Goal: Answer question/provide support

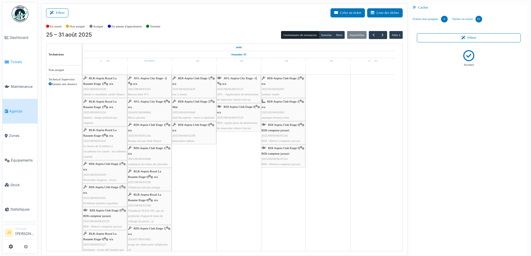
click at [14, 59] on span "Tickets" at bounding box center [22, 61] width 25 height 5
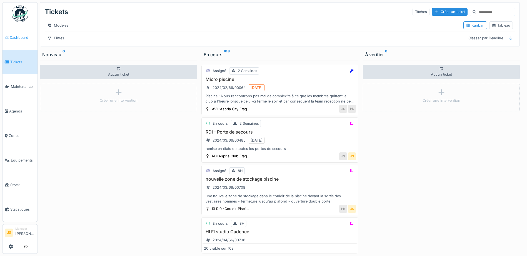
click at [19, 36] on span "Dashboard" at bounding box center [23, 37] width 26 height 5
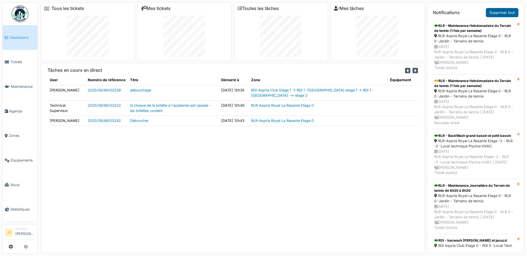
click at [499, 11] on link "Supprimer tout" at bounding box center [501, 12] width 32 height 9
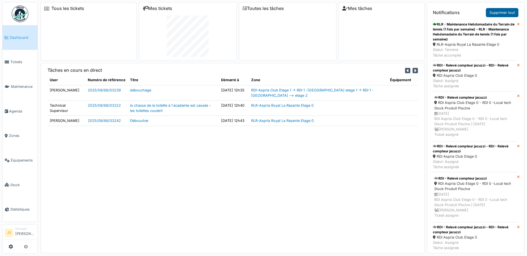
click at [493, 12] on link "Supprimer tout" at bounding box center [501, 12] width 32 height 9
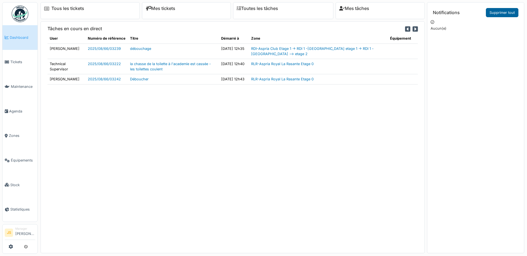
click at [501, 13] on link "Supprimer tout" at bounding box center [501, 12] width 32 height 9
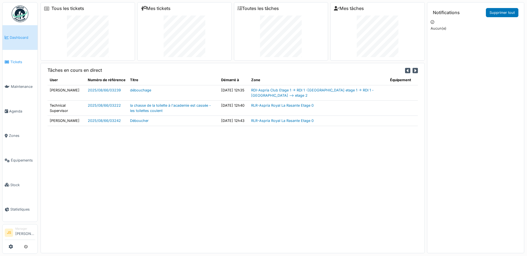
click at [11, 62] on span "Tickets" at bounding box center [22, 61] width 25 height 5
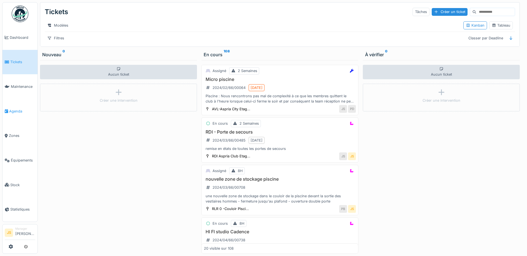
click at [17, 109] on span "Agenda" at bounding box center [22, 111] width 26 height 5
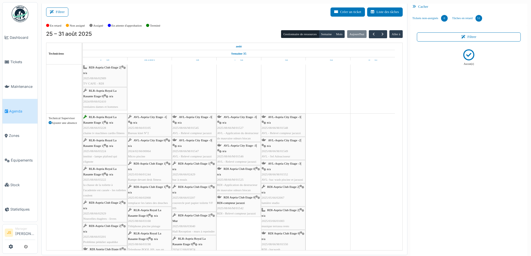
scroll to position [879, 0]
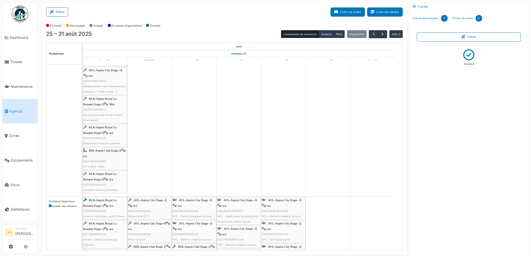
click at [111, 210] on div "RLR-Aspria Royal La Rasante Etage 1 | n/a 2025/08/66/03228 chaine tv machines c…" at bounding box center [104, 208] width 43 height 21
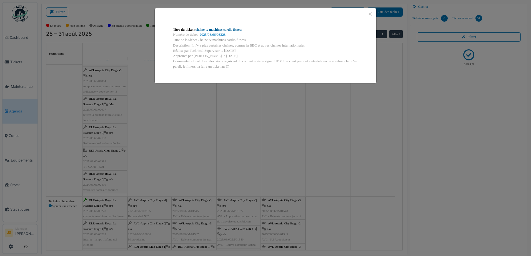
click at [229, 30] on link "chaine tv machines cardio fitness" at bounding box center [218, 30] width 47 height 4
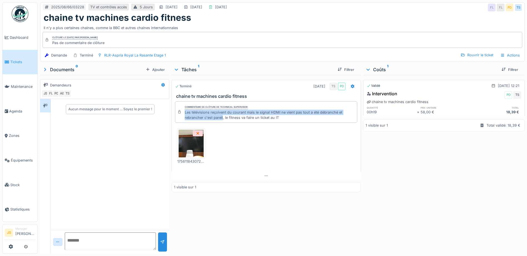
drag, startPoint x: 184, startPoint y: 112, endPoint x: 222, endPoint y: 119, distance: 38.1
click at [222, 119] on div "Les télévisions reçoivent du courant mais le signal HDMI ne vient pas tout a ét…" at bounding box center [270, 115] width 170 height 11
copy div "Les télévisions reçoivent du courant mais le signal HDMI ne vient pas tout a ét…"
